Goal: Find specific page/section: Find specific page/section

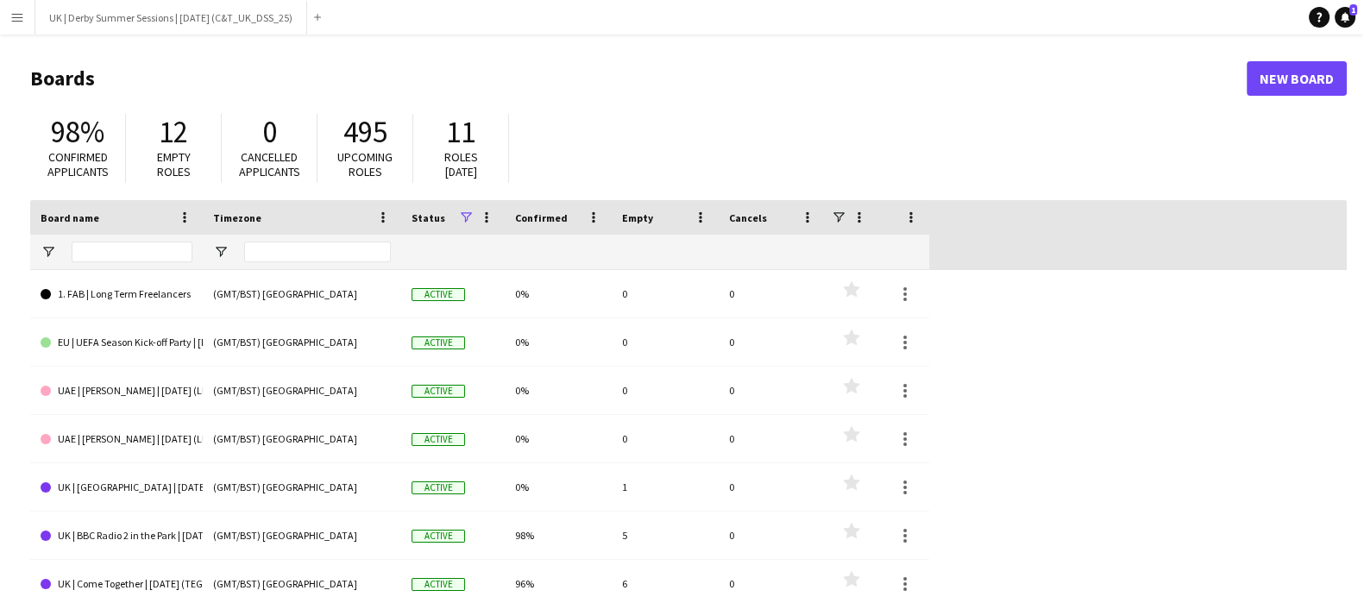
click at [15, 14] on app-icon "Menu" at bounding box center [17, 17] width 14 height 14
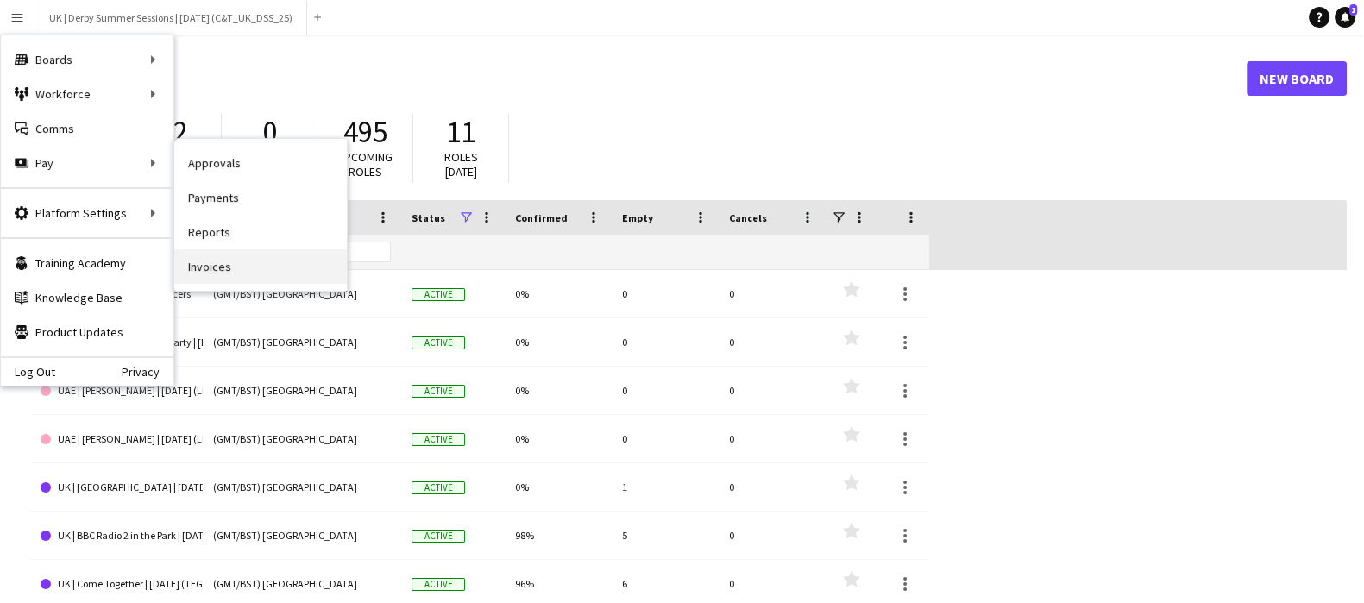
click at [227, 265] on link "Invoices" at bounding box center [260, 266] width 173 height 35
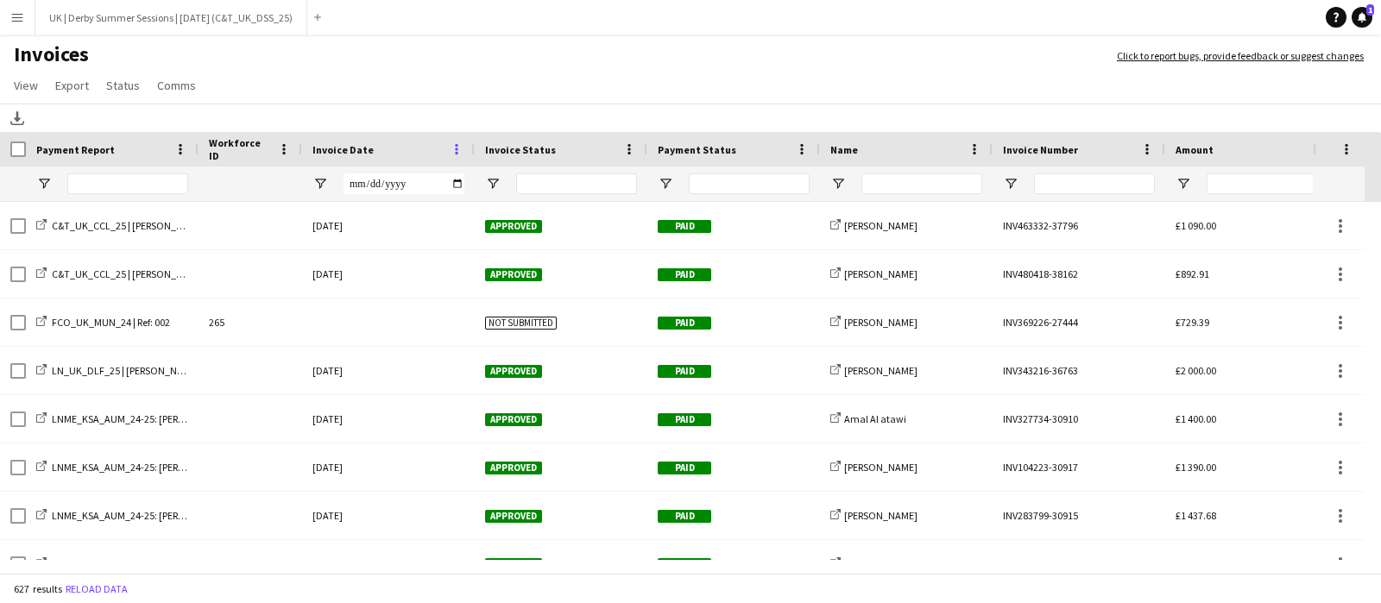
click at [462, 149] on span at bounding box center [457, 150] width 16 height 16
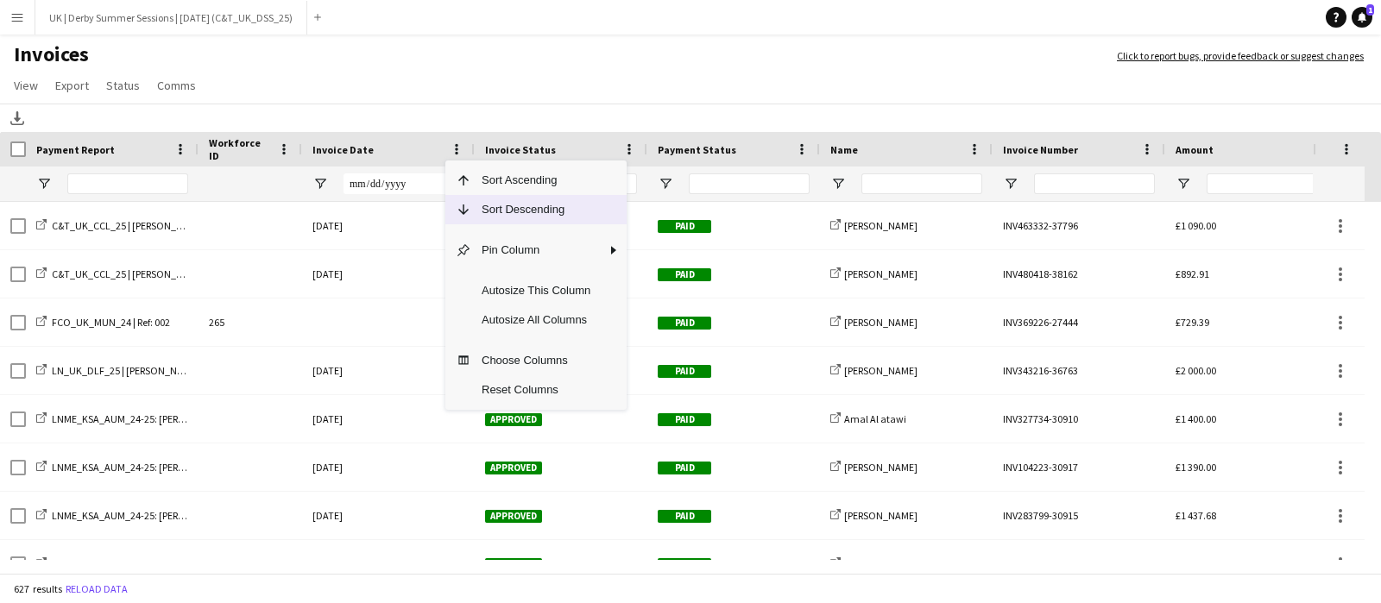
click at [493, 197] on span "Sort Descending" at bounding box center [535, 209] width 129 height 29
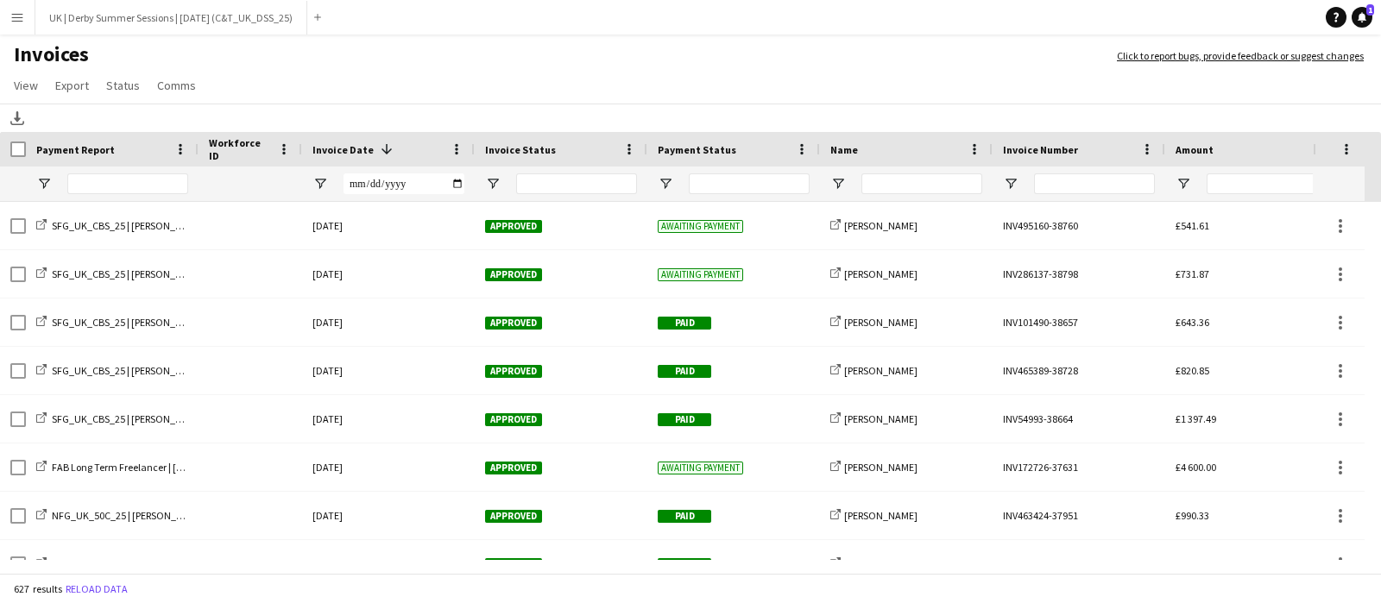
click at [26, 22] on button "Menu" at bounding box center [17, 17] width 35 height 35
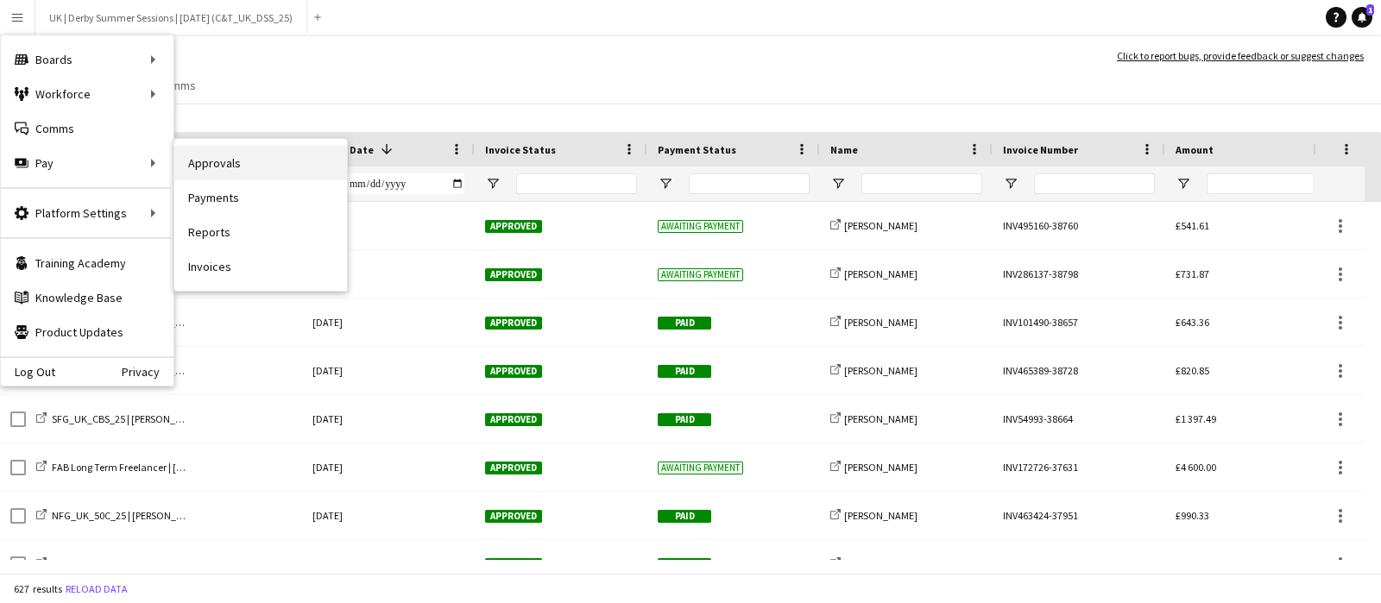
click at [242, 154] on link "Approvals" at bounding box center [260, 163] width 173 height 35
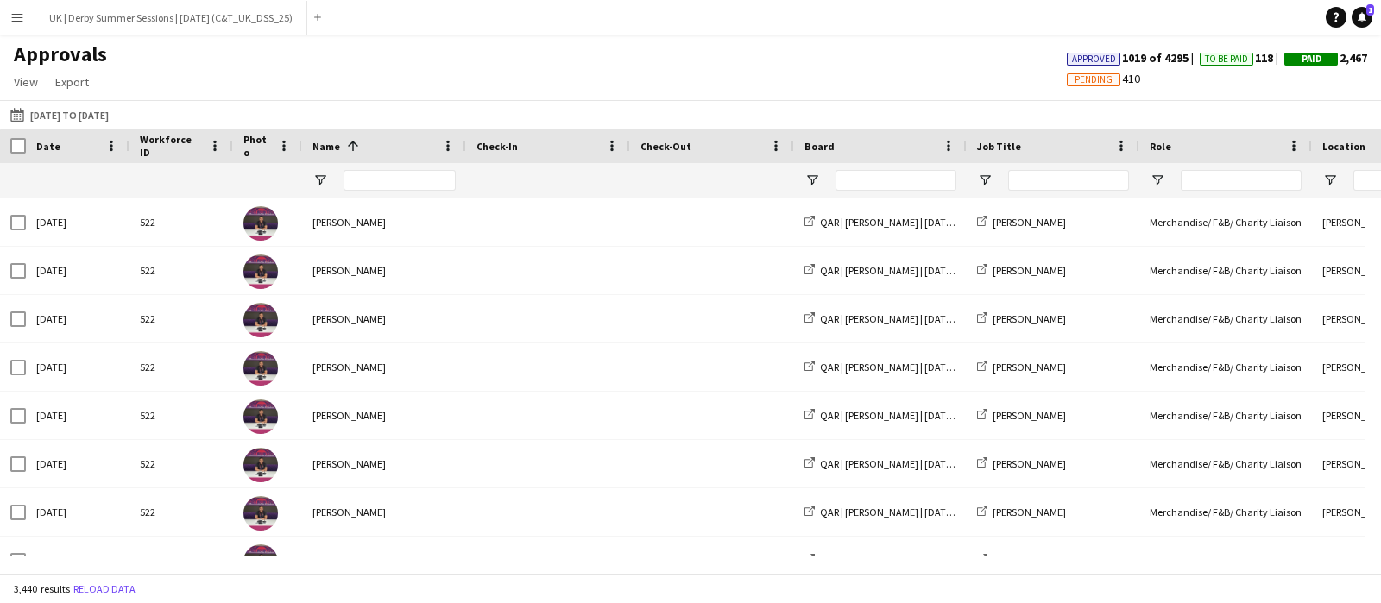
click at [16, 15] on app-icon "Menu" at bounding box center [17, 17] width 14 height 14
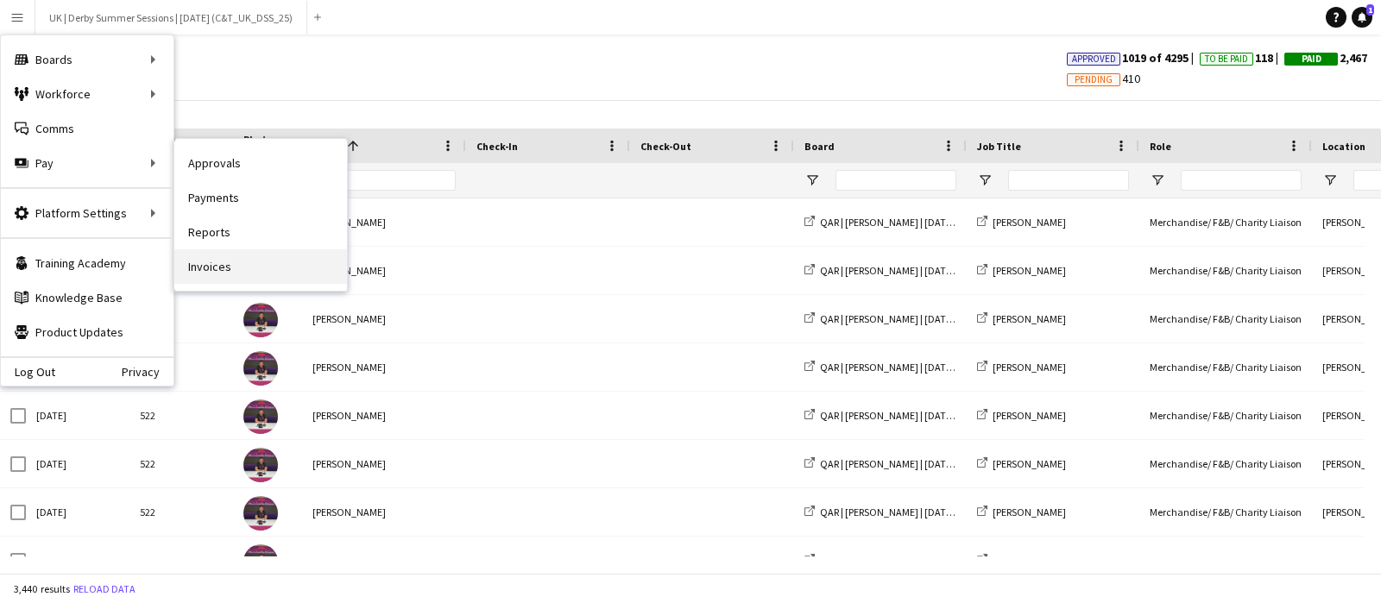
click at [242, 255] on link "Invoices" at bounding box center [260, 266] width 173 height 35
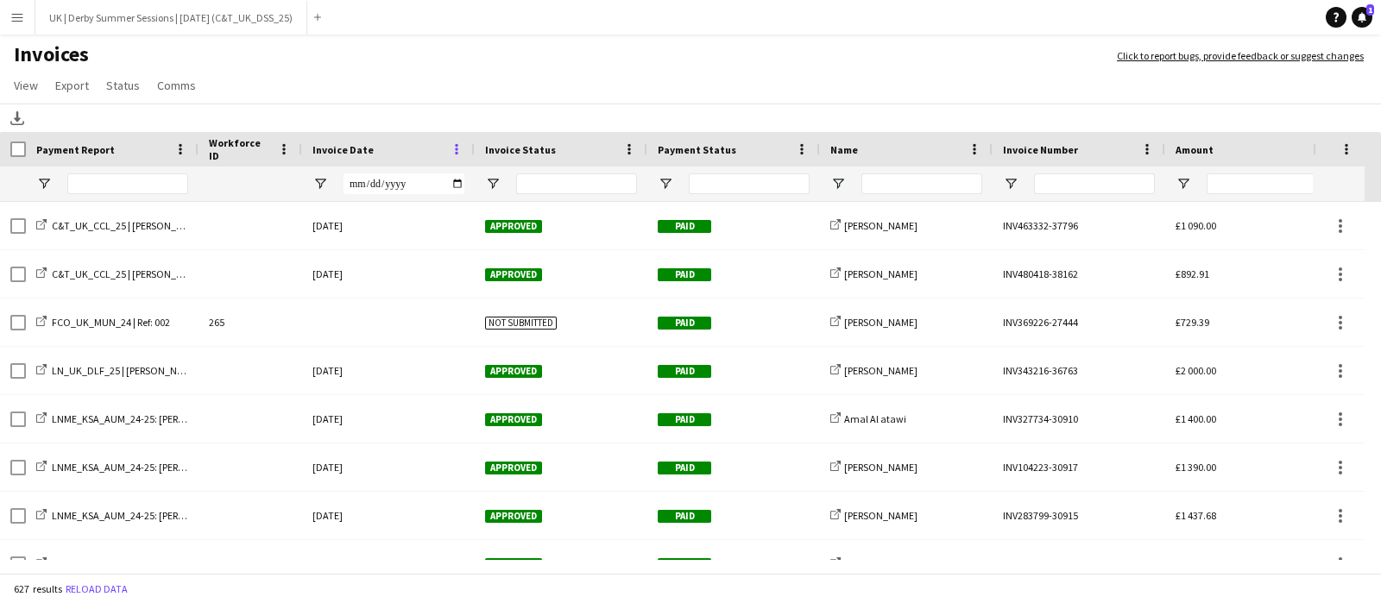
click at [456, 144] on span at bounding box center [457, 150] width 16 height 16
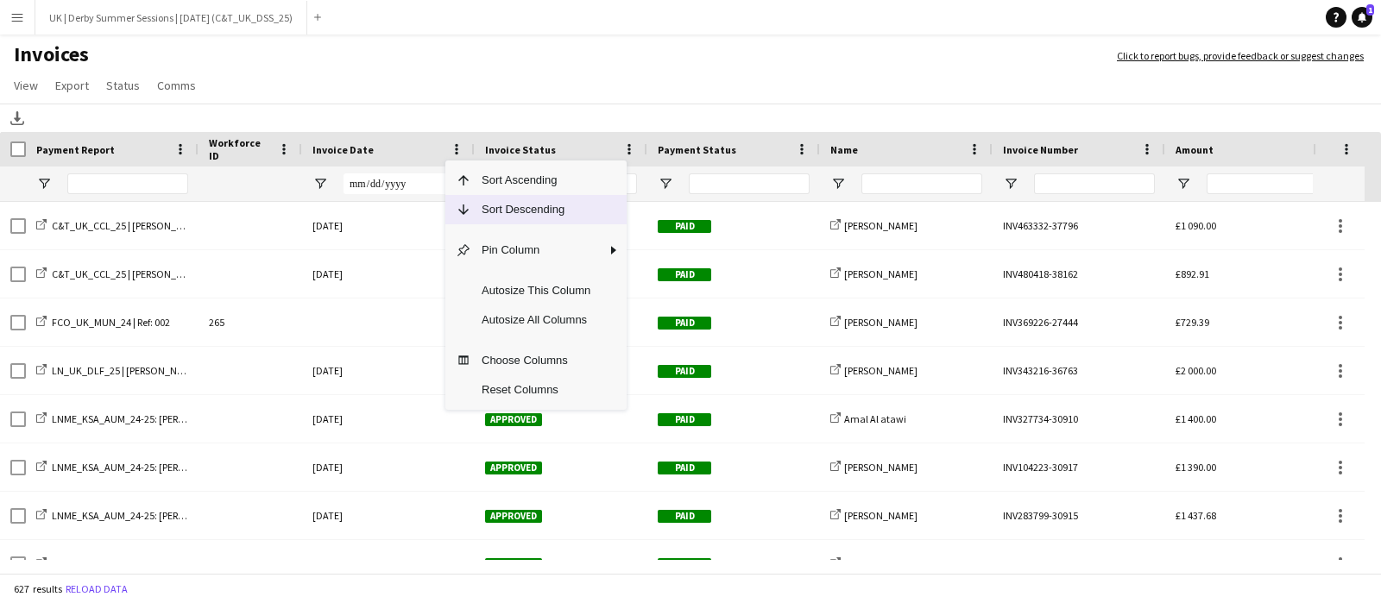
click at [485, 207] on span "Sort Descending" at bounding box center [535, 209] width 129 height 29
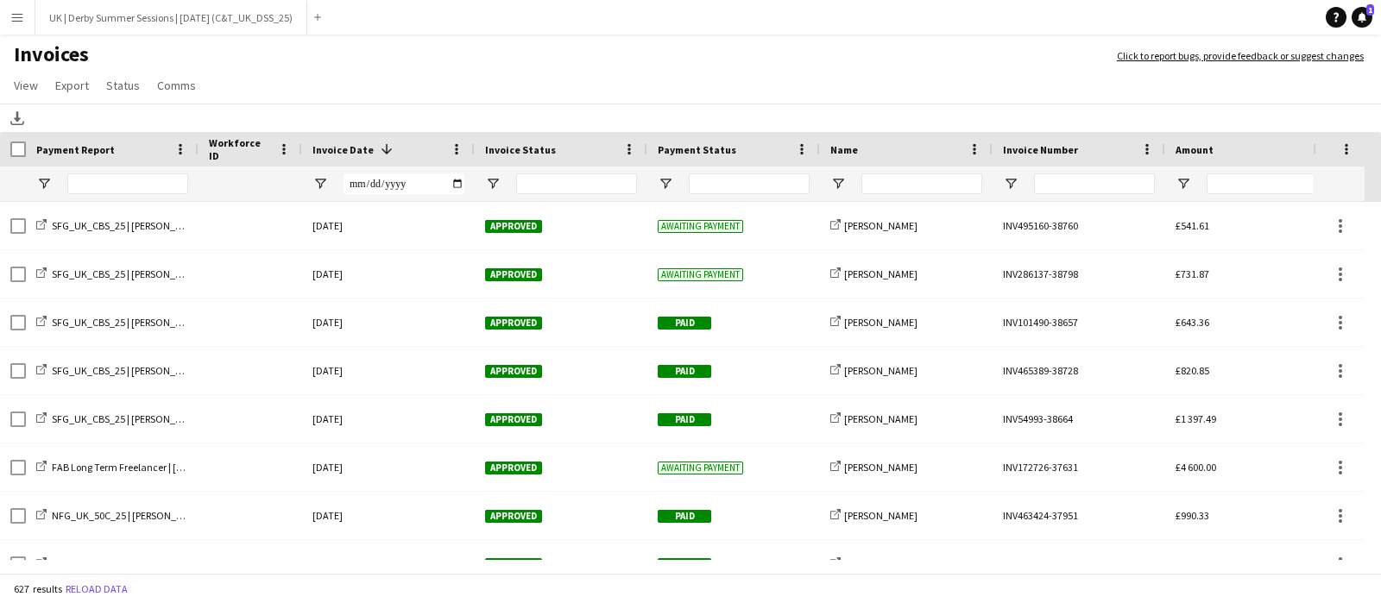
click at [10, 22] on app-icon "Menu" at bounding box center [17, 17] width 14 height 14
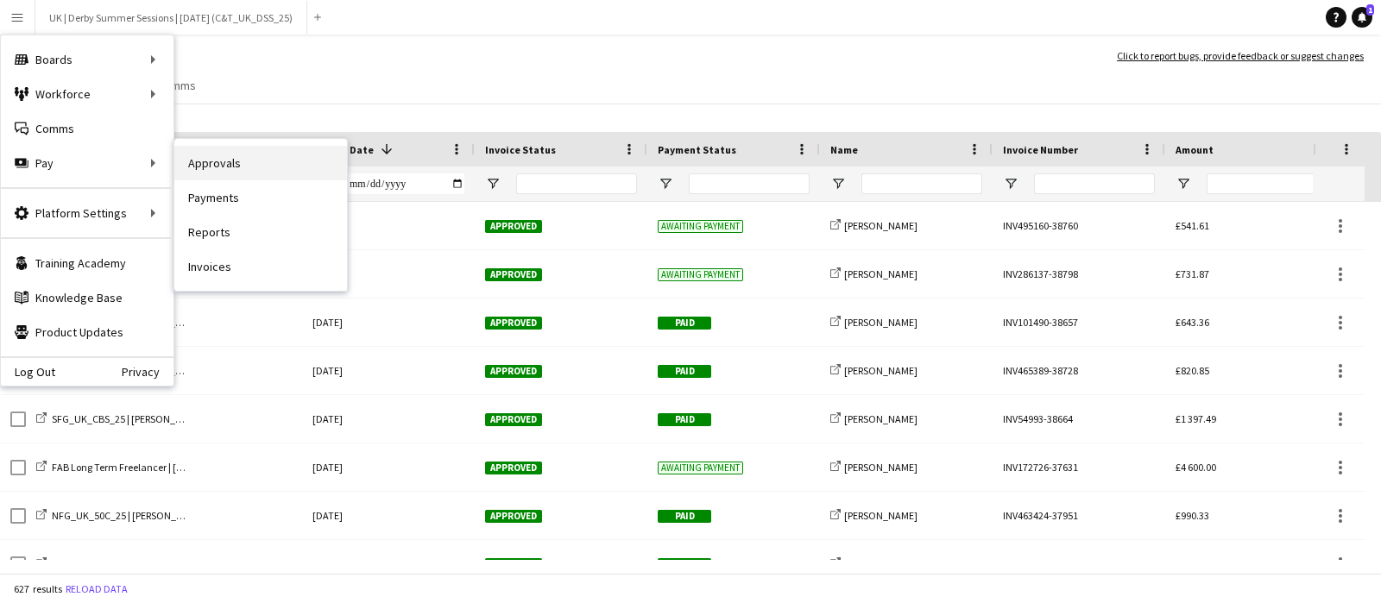
click at [233, 165] on link "Approvals" at bounding box center [260, 163] width 173 height 35
